Goal: Check status

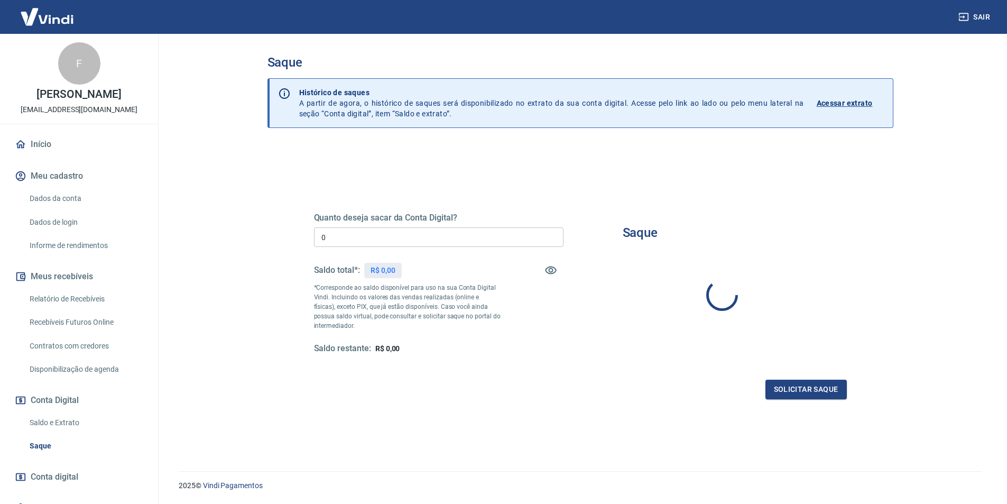
type input "R$ 0,00"
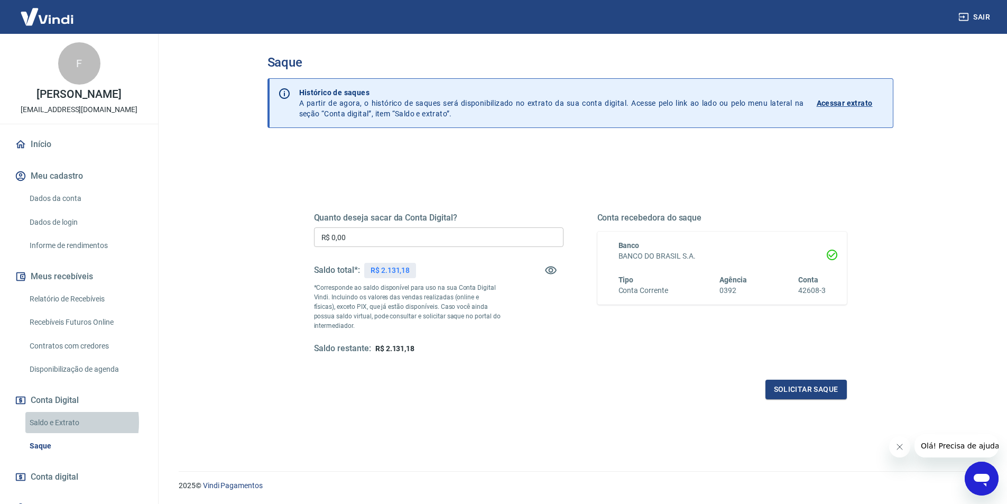
click at [53, 422] on link "Saldo e Extrato" at bounding box center [85, 423] width 120 height 22
